Goal: Task Accomplishment & Management: Manage account settings

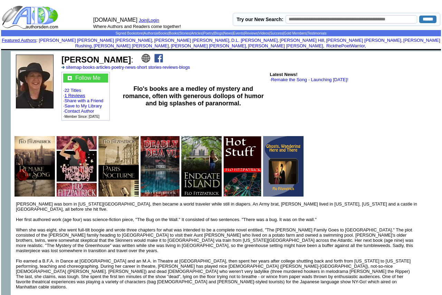
click at [83, 93] on link "1 Reviews" at bounding box center [75, 95] width 21 height 5
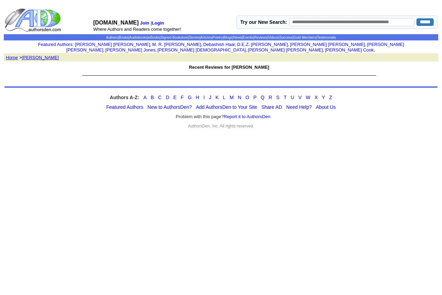
click at [286, 180] on body "AuthorsDen.com Join | Login Where Authors and Readers come together! Try our Ne…" at bounding box center [221, 147] width 436 height 289
click at [38, 55] on link "[PERSON_NAME]" at bounding box center [40, 57] width 37 height 5
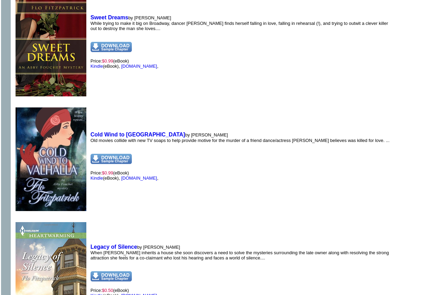
scroll to position [1174, 0]
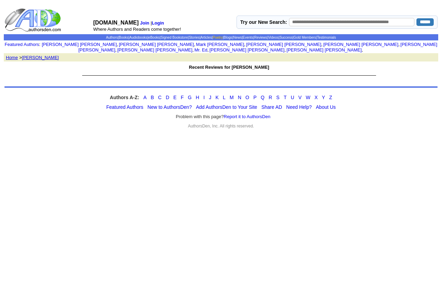
click at [218, 36] on link "Poetry" at bounding box center [218, 38] width 10 height 4
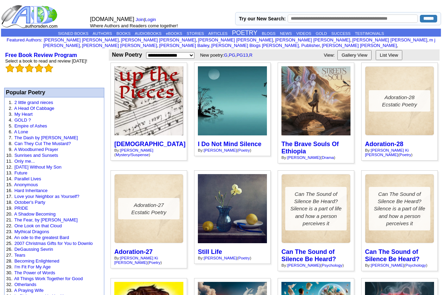
click at [201, 15] on td "AuthorsDen.com Join | Login Where Authors and Readers come together!" at bounding box center [161, 16] width 147 height 24
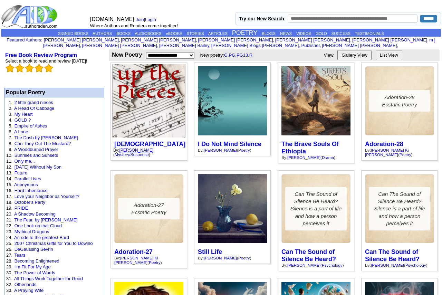
click at [133, 148] on link "Flo Fitzpatrick" at bounding box center [136, 150] width 34 height 4
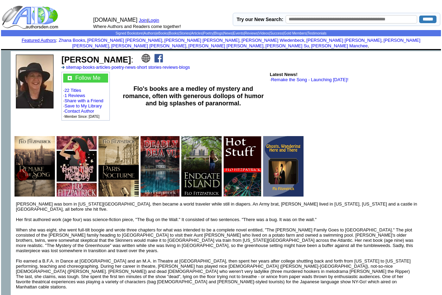
click at [154, 20] on link "Login" at bounding box center [153, 20] width 11 height 5
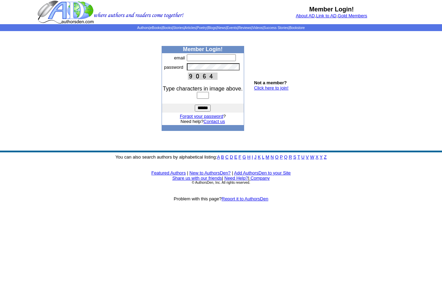
click at [195, 57] on input "text" at bounding box center [211, 57] width 49 height 7
type input "**********"
click at [201, 96] on input "text" at bounding box center [203, 95] width 12 height 7
type input "****"
click at [204, 108] on input "******" at bounding box center [203, 108] width 16 height 7
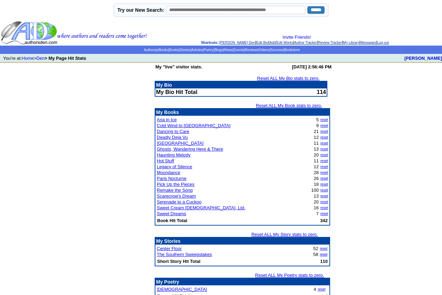
click at [387, 159] on td "My "live" visitor stats. [DATE] 2:56:46 PM Reset ALL My Bio stats to zero. My B…" at bounding box center [221, 264] width 442 height 404
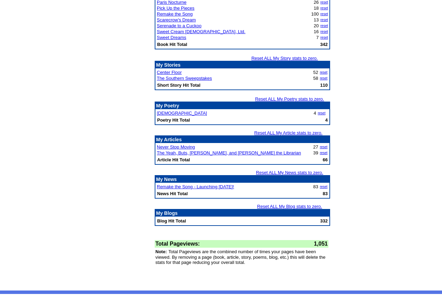
scroll to position [183, 0]
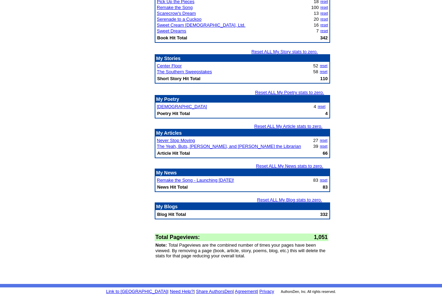
click at [392, 168] on td "My "live" visitor stats. [DATE] 2:56:46 PM Reset ALL My Bio stats to zero. My B…" at bounding box center [221, 82] width 442 height 404
